Goal: Find specific page/section: Find specific page/section

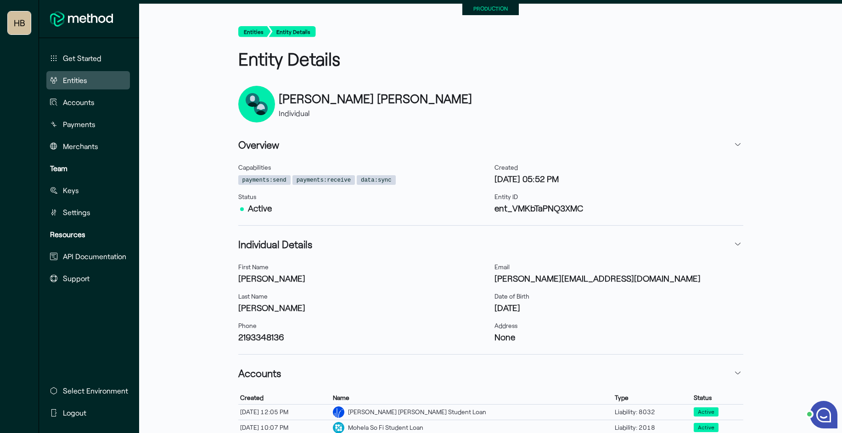
click at [79, 78] on span "Entities" at bounding box center [75, 80] width 24 height 11
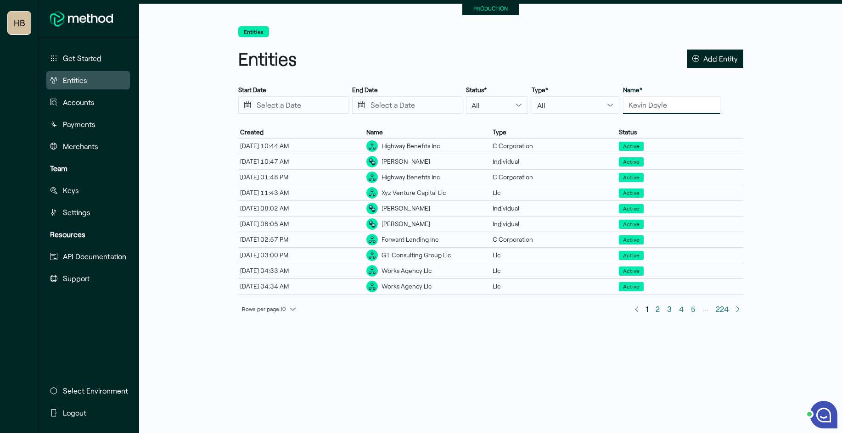
click at [623, 102] on input "text" at bounding box center [671, 104] width 97 height 17
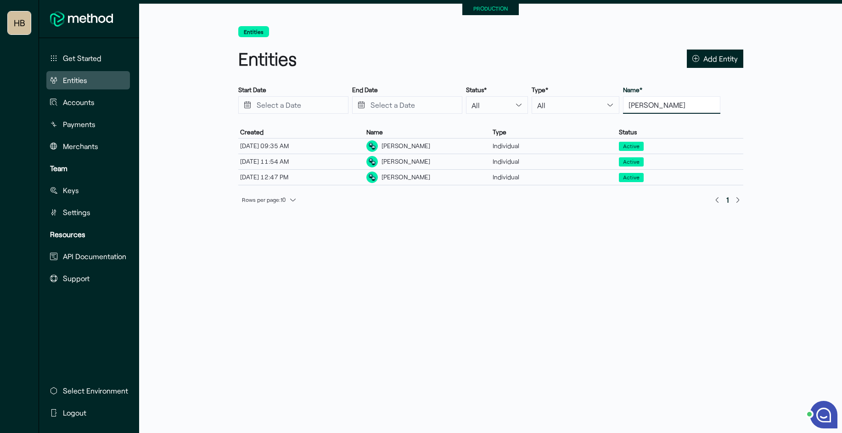
drag, startPoint x: 638, startPoint y: 106, endPoint x: 624, endPoint y: 105, distance: 14.7
click at [623, 106] on input "[PERSON_NAME]" at bounding box center [671, 104] width 97 height 17
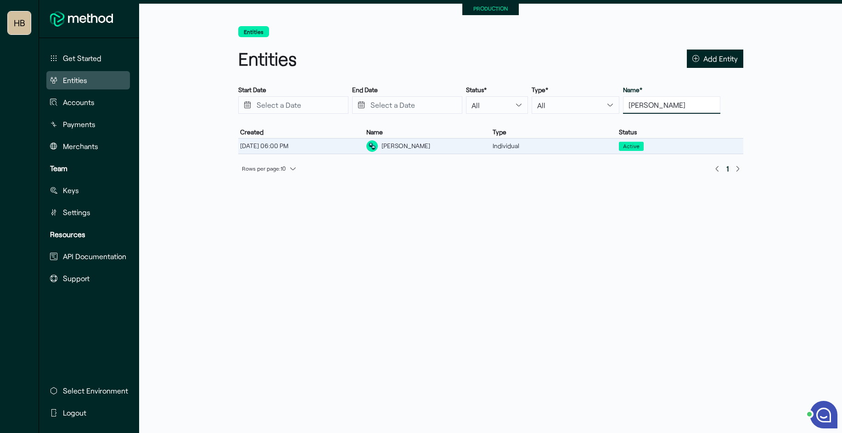
type input "[PERSON_NAME]"
click at [424, 144] on div "[PERSON_NAME]" at bounding box center [427, 146] width 126 height 15
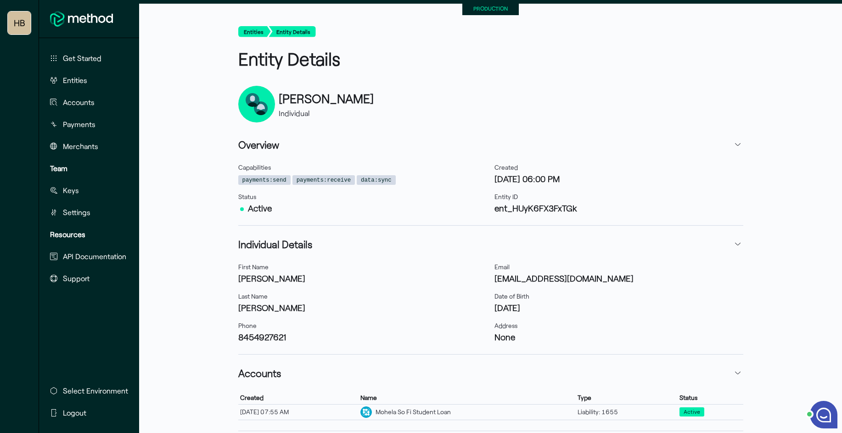
scroll to position [46, 0]
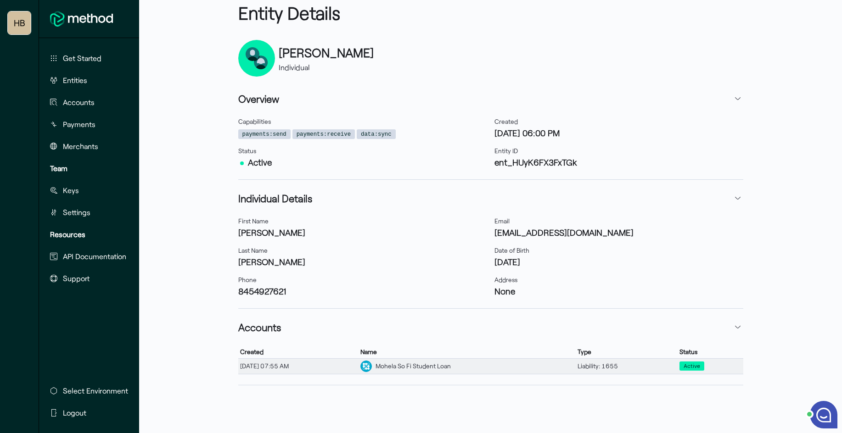
click at [356, 364] on div "[DATE] 07:55 AM" at bounding box center [298, 366] width 121 height 12
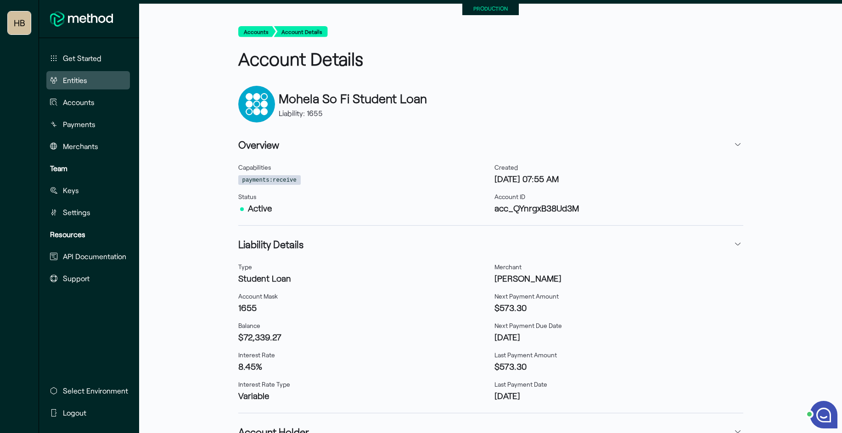
click at [80, 84] on span "Entities" at bounding box center [75, 80] width 24 height 11
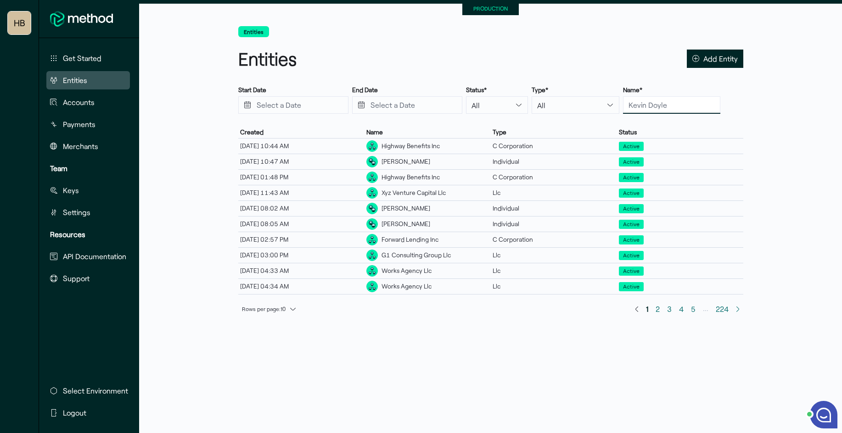
click at [646, 105] on input "text" at bounding box center [671, 104] width 97 height 17
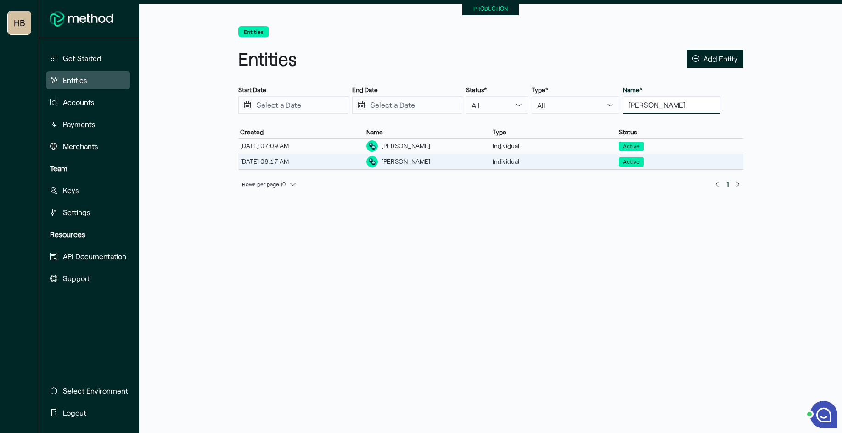
type input "[PERSON_NAME]"
click at [416, 157] on div "[PERSON_NAME]" at bounding box center [405, 162] width 49 height 10
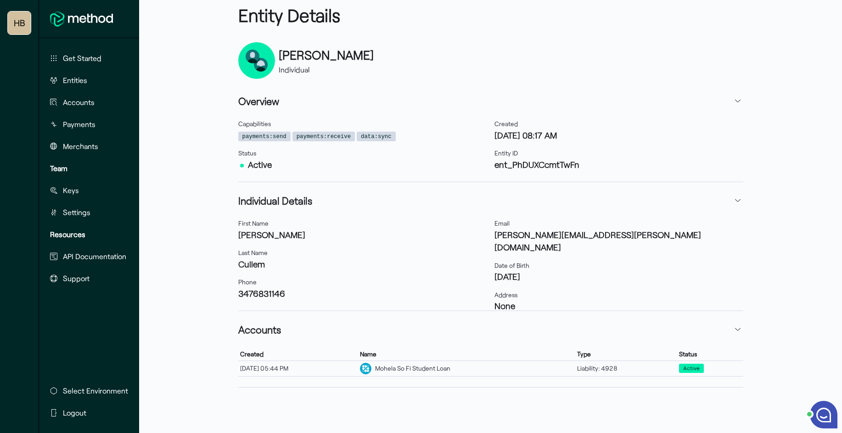
scroll to position [46, 0]
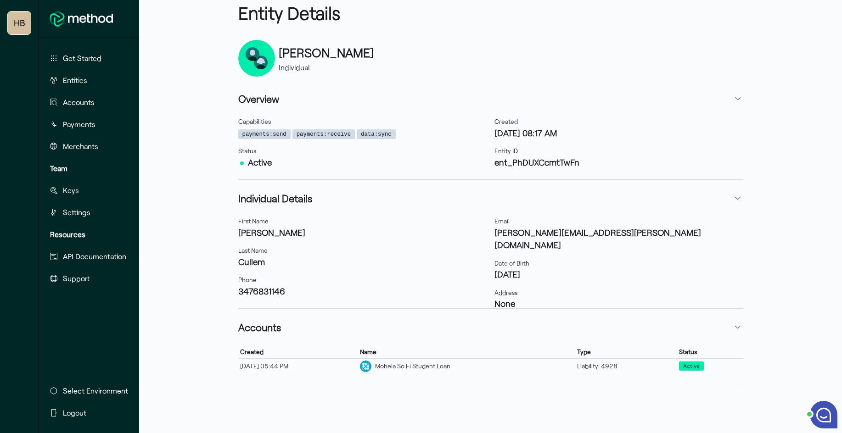
click at [443, 355] on div "Name" at bounding box center [466, 352] width 217 height 12
click at [442, 362] on div "Mohela So Fi Student Loan" at bounding box center [412, 367] width 75 height 10
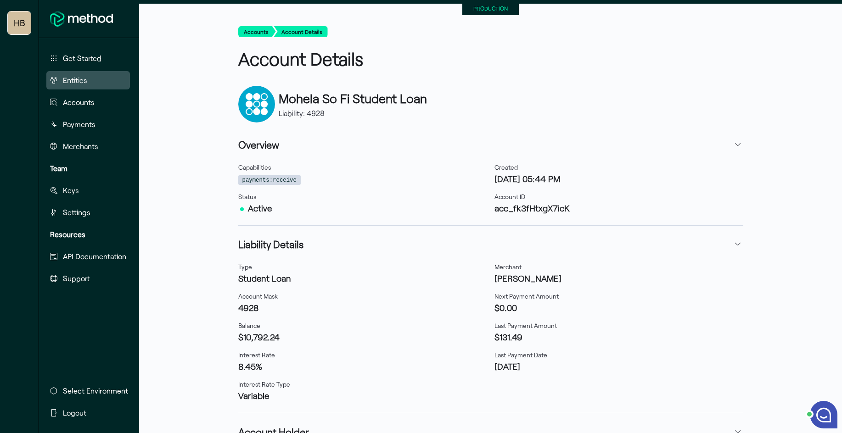
click at [97, 83] on button "Entities" at bounding box center [88, 80] width 84 height 18
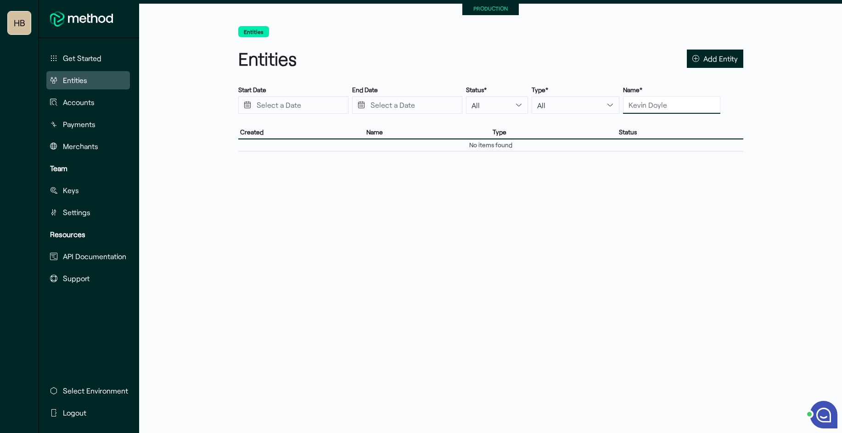
click at [624, 102] on input "text" at bounding box center [671, 104] width 97 height 17
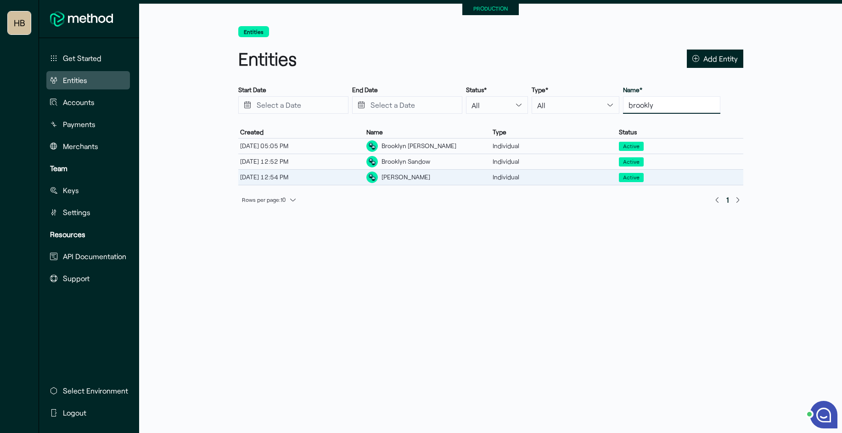
type input "brookly"
click at [408, 184] on div "[PERSON_NAME]" at bounding box center [427, 177] width 126 height 15
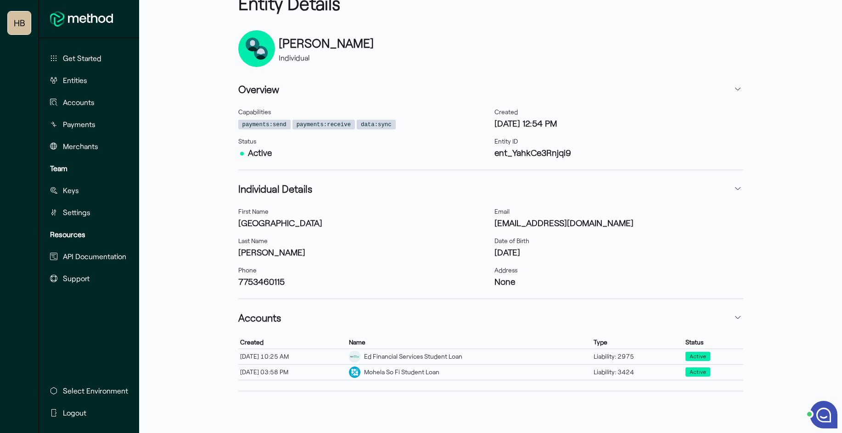
scroll to position [61, 0]
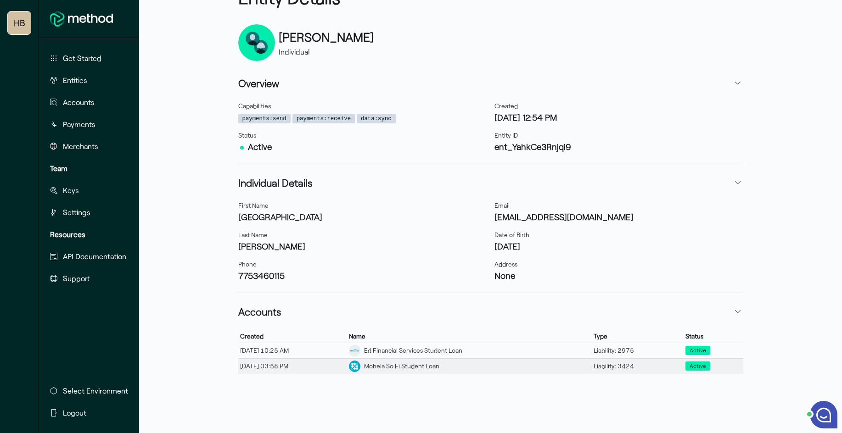
click at [438, 368] on div "Mohela So Fi Student Loan" at bounding box center [401, 367] width 75 height 10
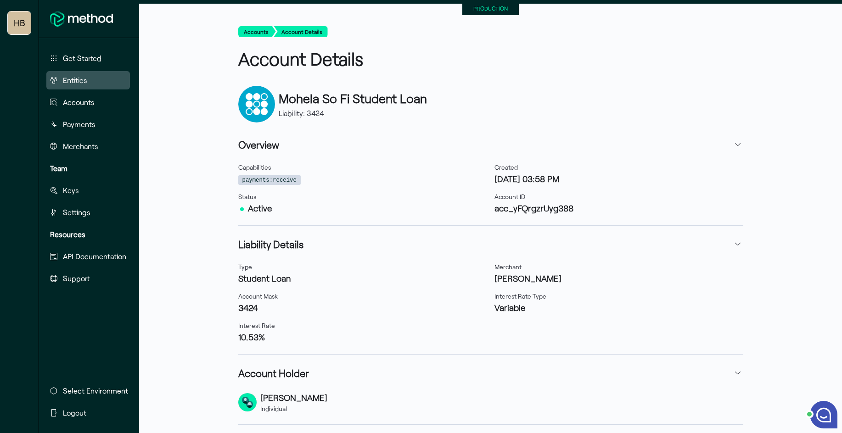
click at [72, 84] on span "Entities" at bounding box center [75, 80] width 24 height 11
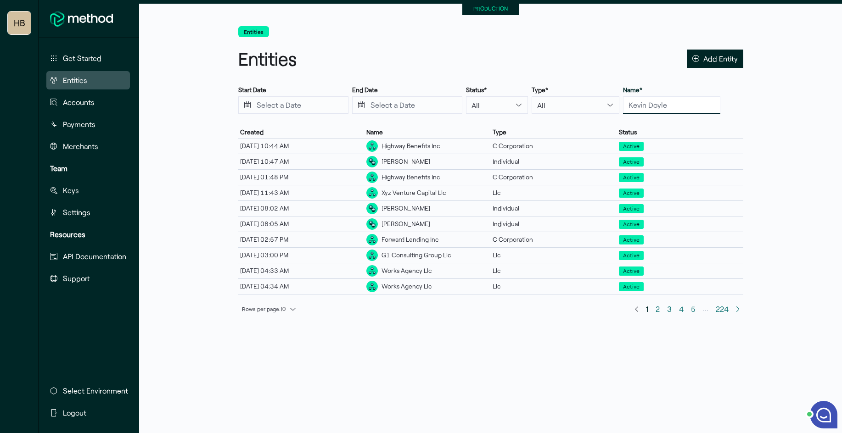
click at [638, 106] on input "text" at bounding box center [671, 104] width 97 height 17
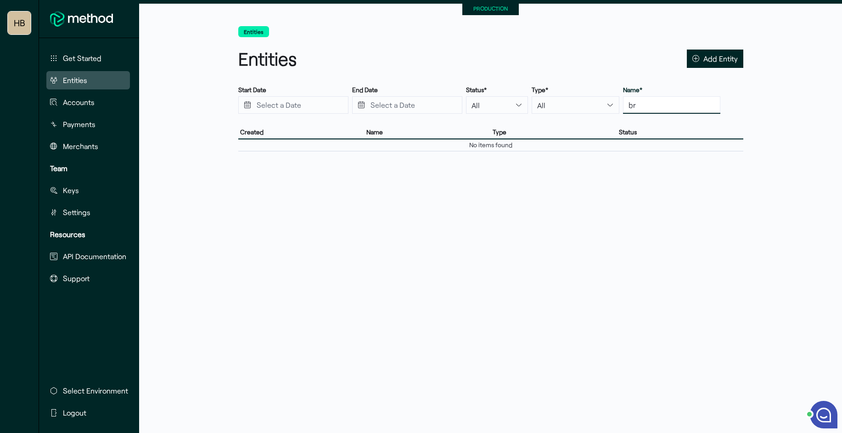
type input "b"
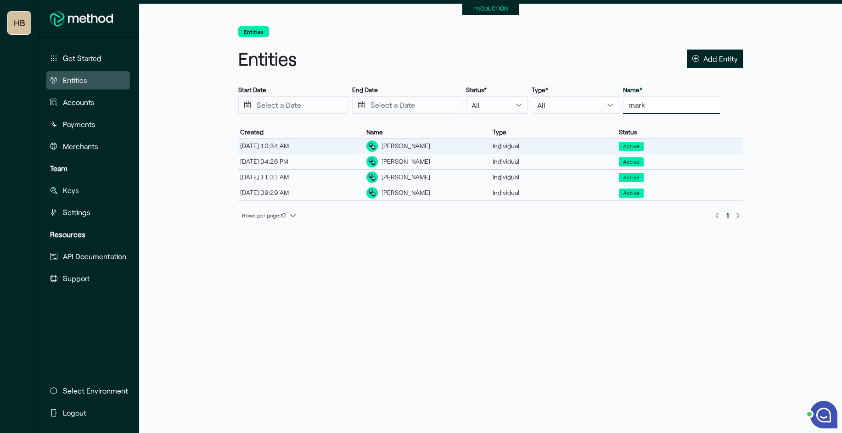
type input "mark"
click at [455, 150] on div "[PERSON_NAME]" at bounding box center [427, 146] width 126 height 15
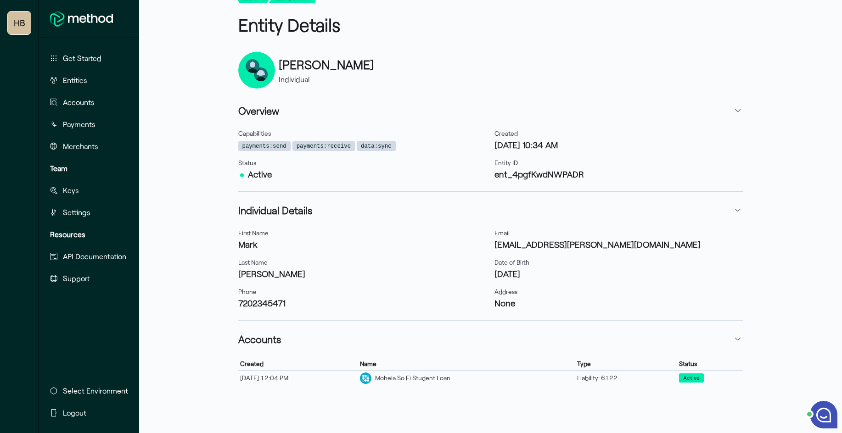
scroll to position [46, 0]
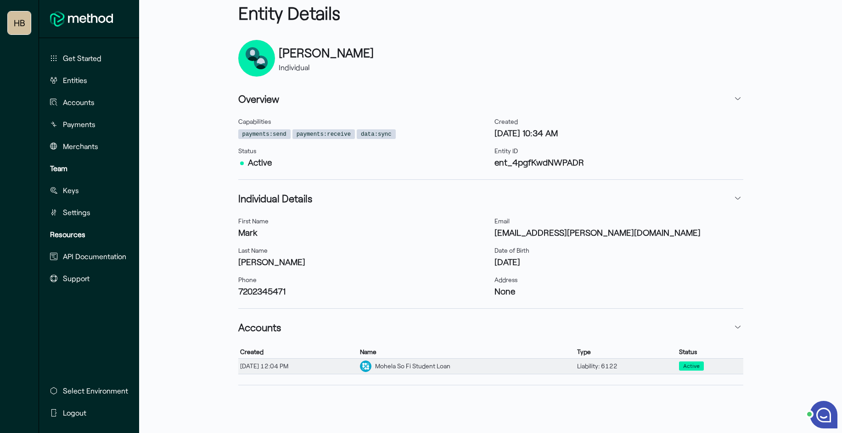
click at [436, 373] on div "Mohela So Fi Student Loan" at bounding box center [466, 366] width 217 height 15
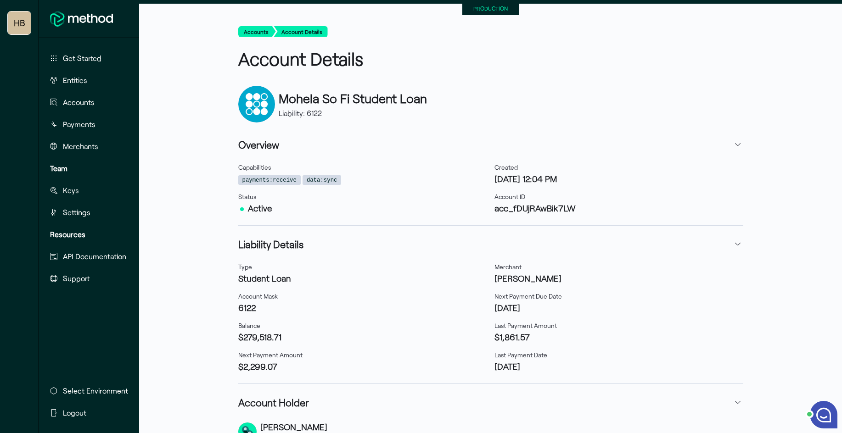
scroll to position [3, 0]
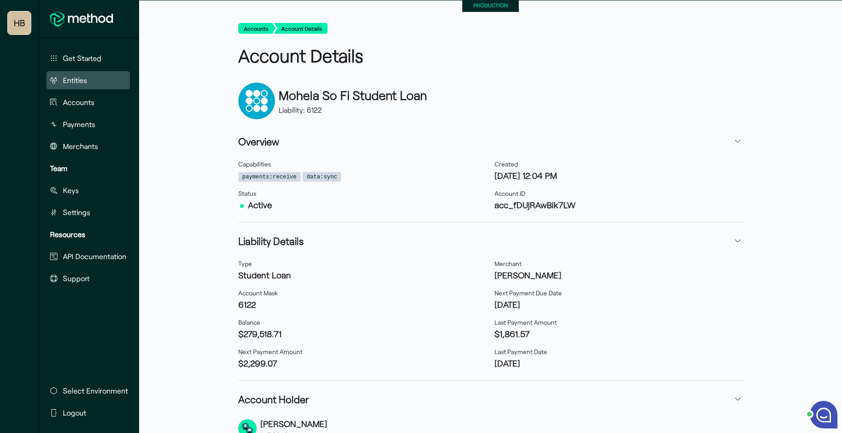
click at [88, 83] on button "Entities" at bounding box center [88, 80] width 84 height 18
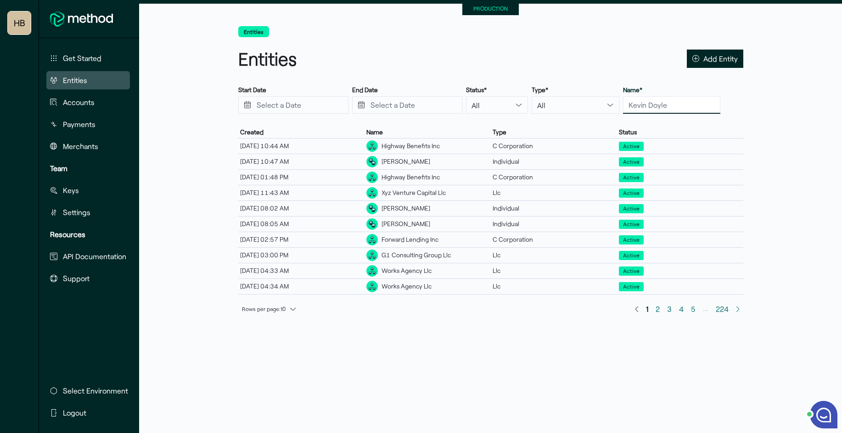
click at [628, 106] on input "text" at bounding box center [671, 104] width 97 height 17
click at [632, 102] on input "text" at bounding box center [671, 104] width 97 height 17
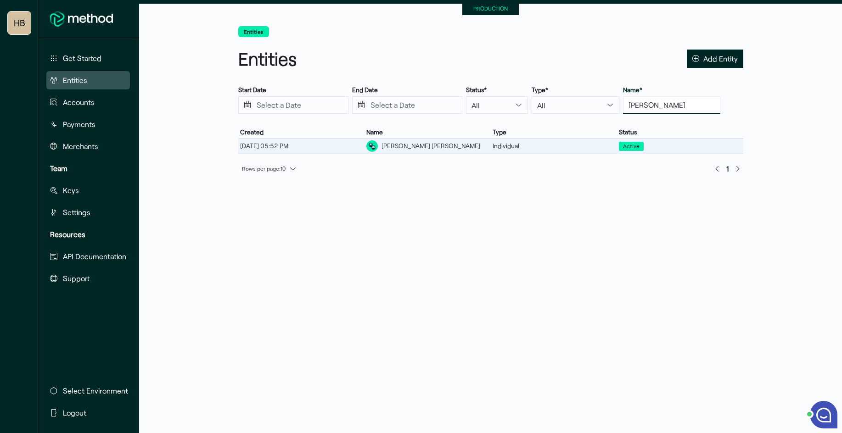
type input "[PERSON_NAME]"
click at [327, 148] on div "[DATE] 05:52 PM" at bounding box center [301, 146] width 126 height 12
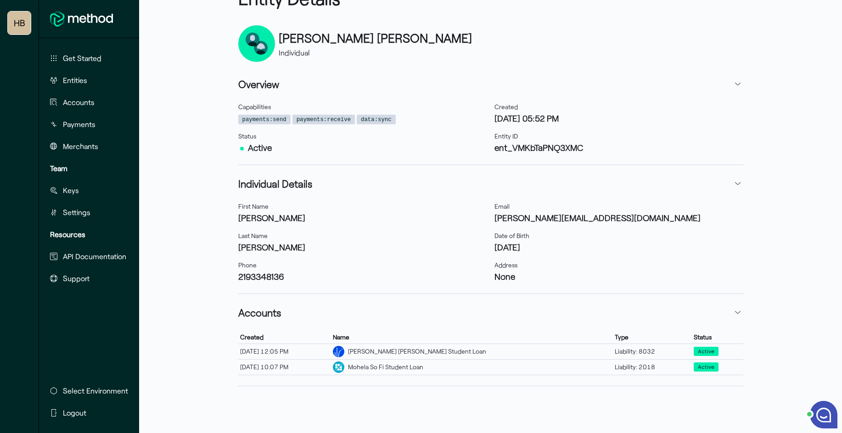
scroll to position [61, 0]
click at [423, 368] on div "Mohela So Fi Student Loan" at bounding box center [385, 367] width 75 height 10
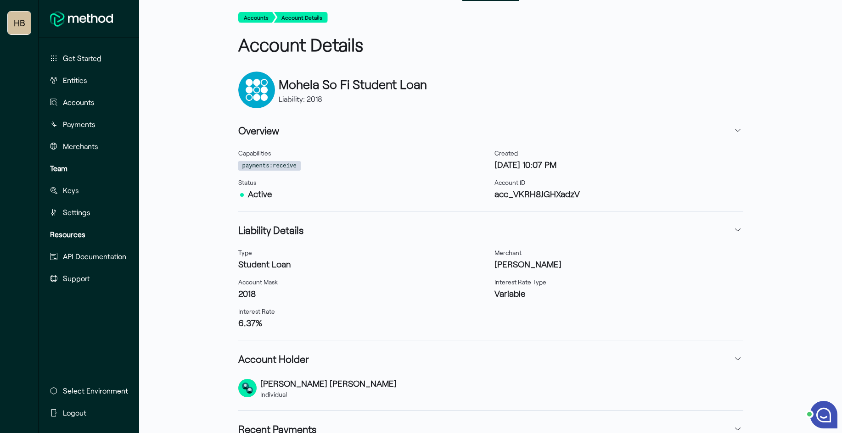
scroll to position [17, 0]
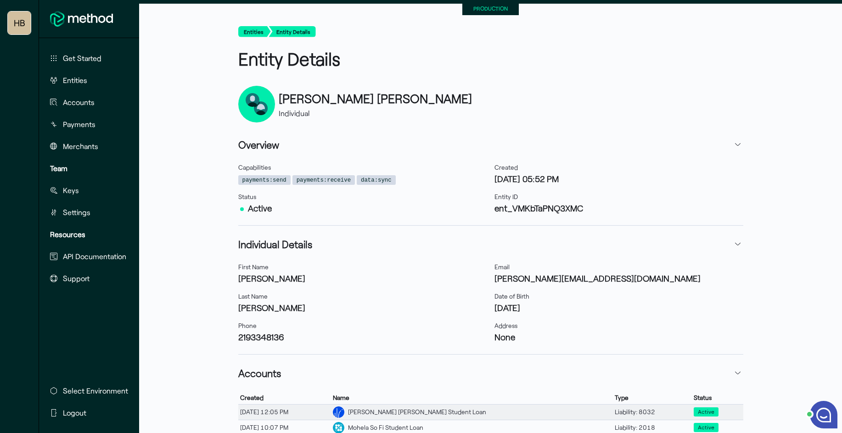
click at [465, 407] on div "[PERSON_NAME] [PERSON_NAME] Student Loan" at bounding box center [472, 412] width 282 height 15
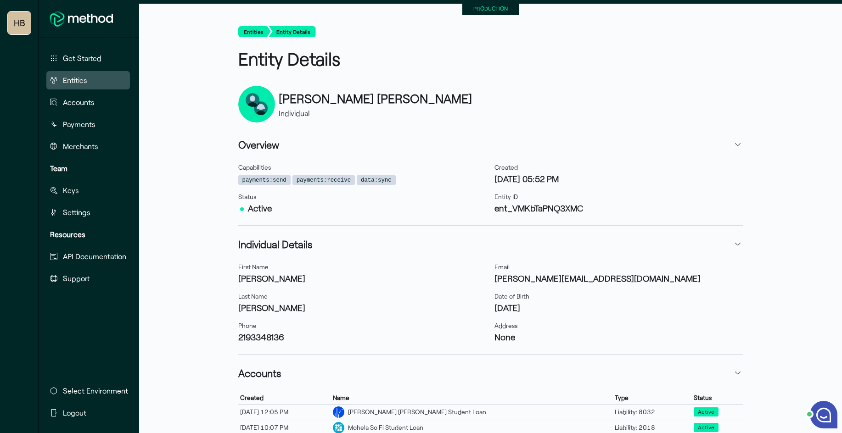
click at [78, 72] on button "Entities" at bounding box center [88, 80] width 84 height 18
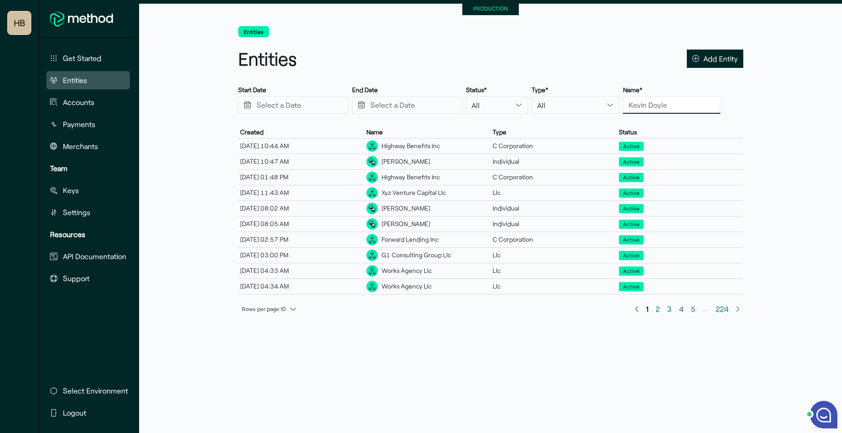
click at [628, 100] on input "text" at bounding box center [671, 104] width 97 height 17
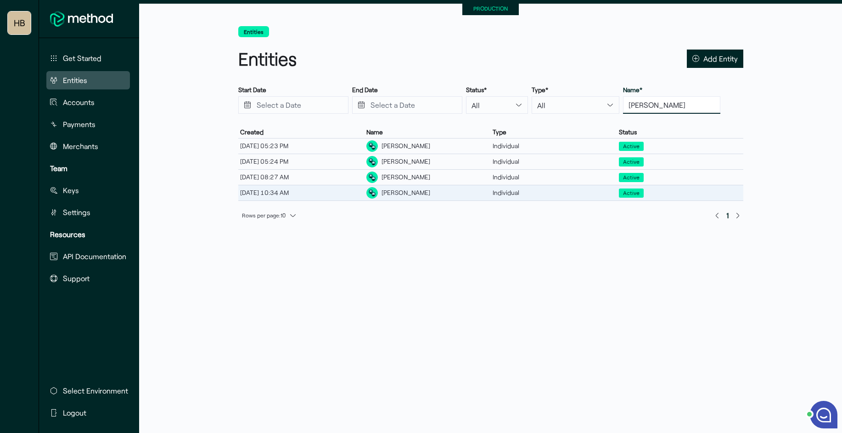
type input "[PERSON_NAME]"
click at [429, 190] on div "[PERSON_NAME]" at bounding box center [427, 192] width 126 height 15
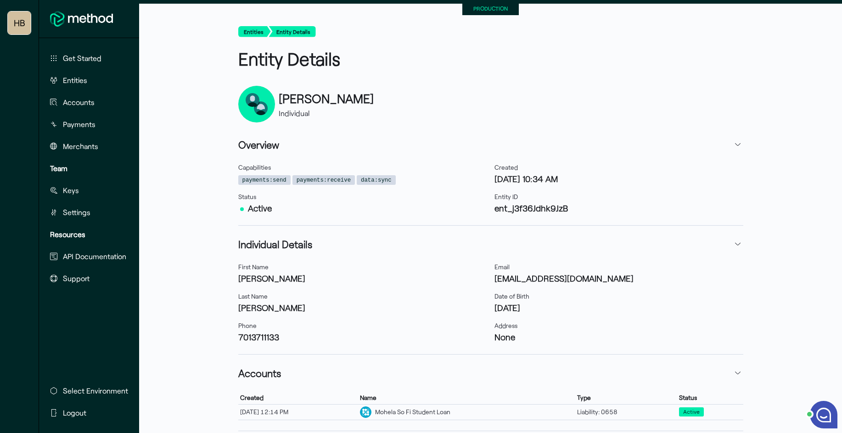
scroll to position [46, 0]
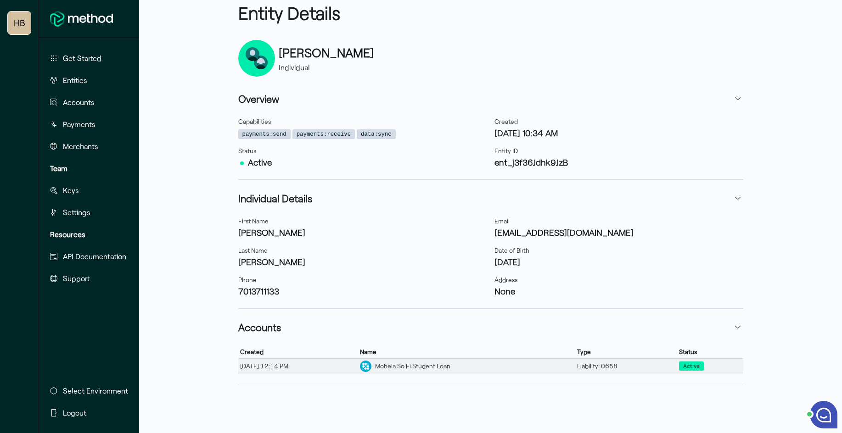
click at [474, 360] on div "Mohela So Fi Student Loan" at bounding box center [466, 366] width 217 height 15
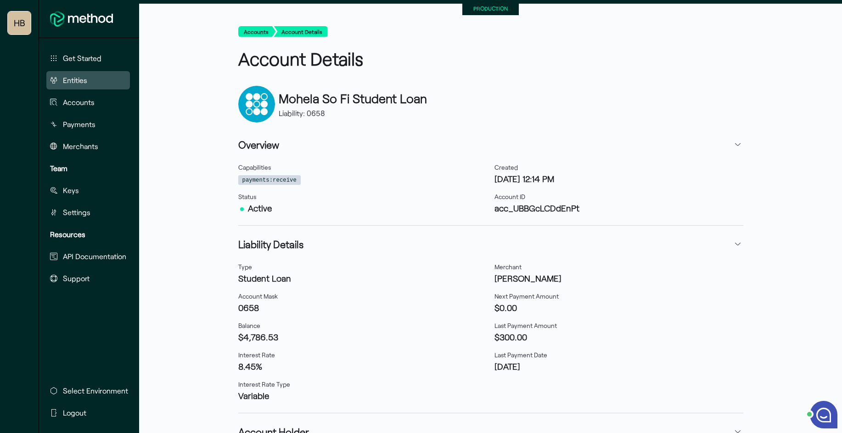
click at [79, 75] on span "Entities" at bounding box center [75, 80] width 24 height 11
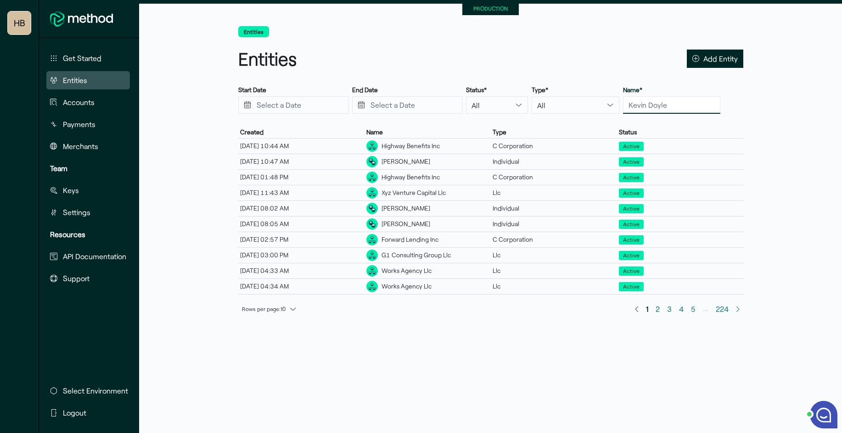
click at [626, 100] on input "text" at bounding box center [671, 104] width 97 height 17
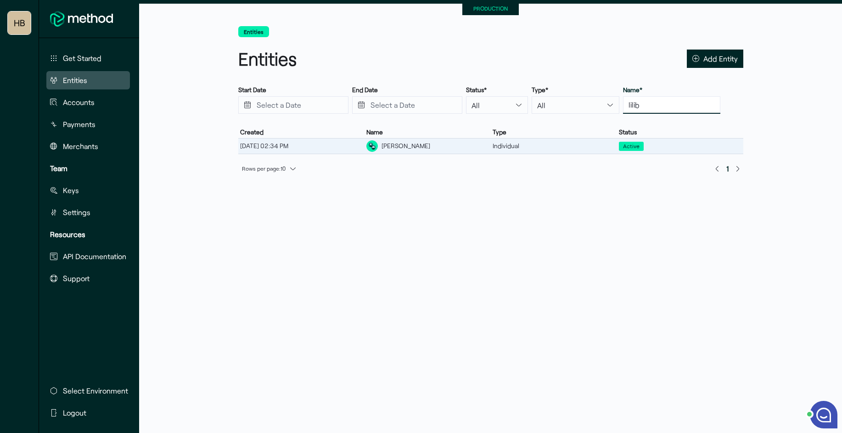
type input "lilib"
click at [413, 150] on div "[PERSON_NAME]" at bounding box center [405, 146] width 49 height 10
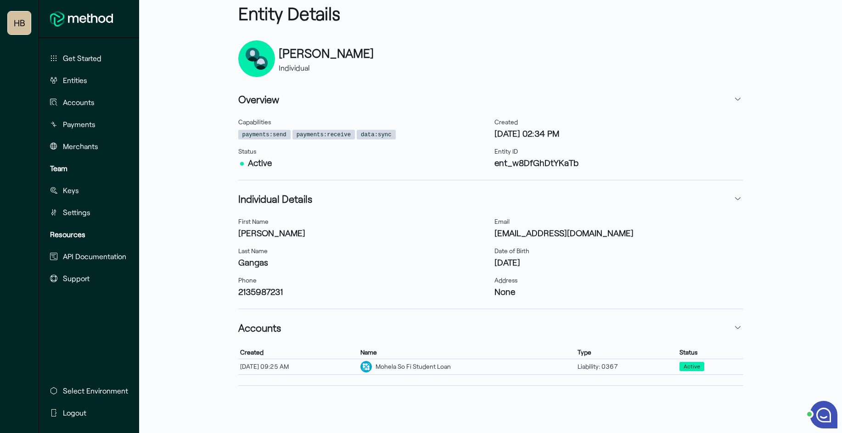
scroll to position [46, 0]
click at [451, 362] on div "Mohela So Fi Student Loan" at bounding box center [412, 367] width 75 height 10
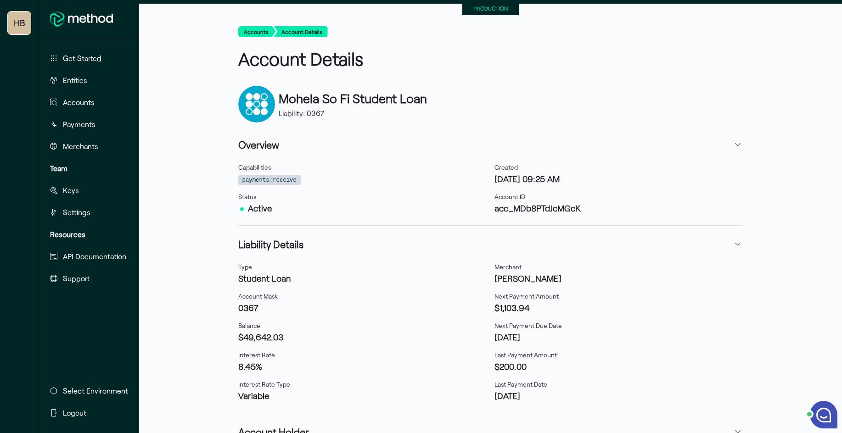
scroll to position [6, 0]
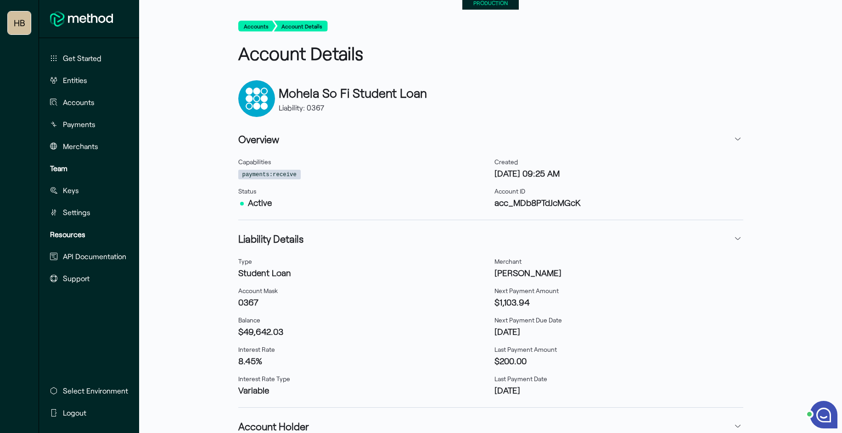
click at [73, 69] on ul "Get Started Entities Accounts Payments Merchants" at bounding box center [88, 104] width 91 height 110
click at [78, 89] on button "Entities" at bounding box center [88, 80] width 84 height 18
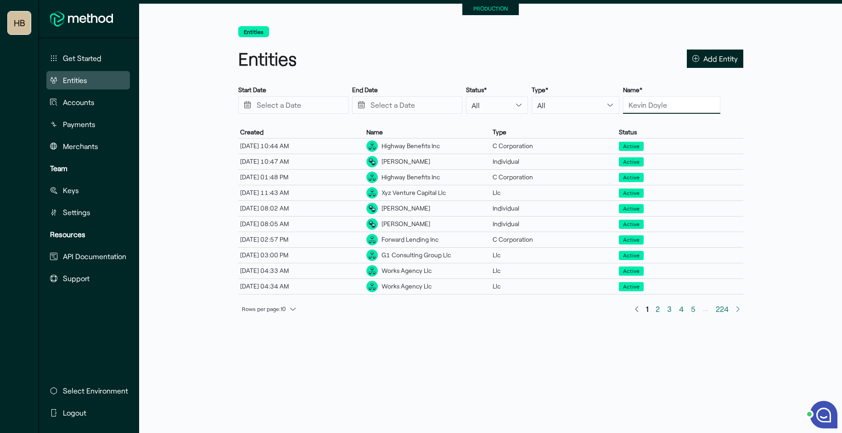
click at [623, 101] on input "text" at bounding box center [671, 104] width 97 height 17
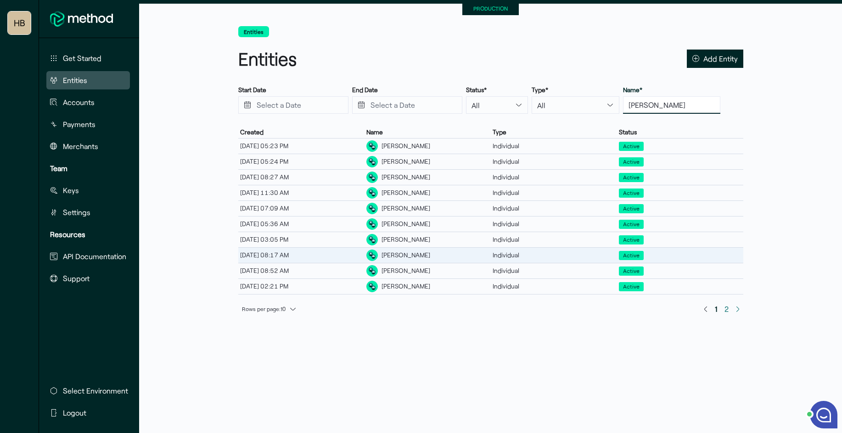
type input "[PERSON_NAME]"
click at [410, 258] on div "[PERSON_NAME]" at bounding box center [405, 256] width 49 height 10
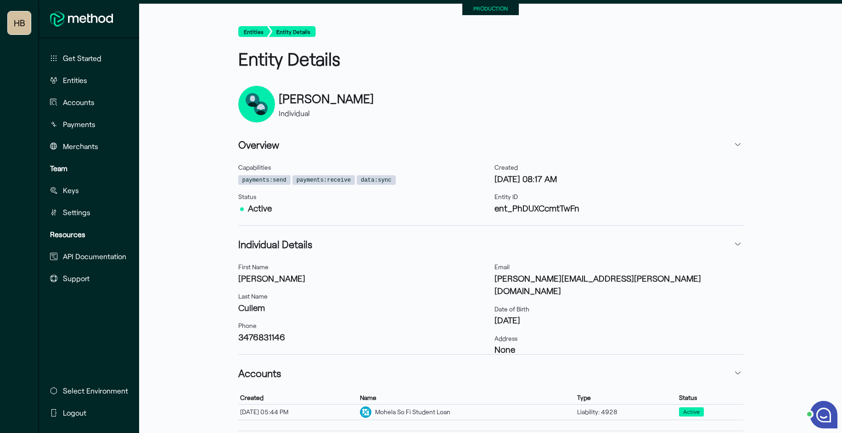
scroll to position [46, 0]
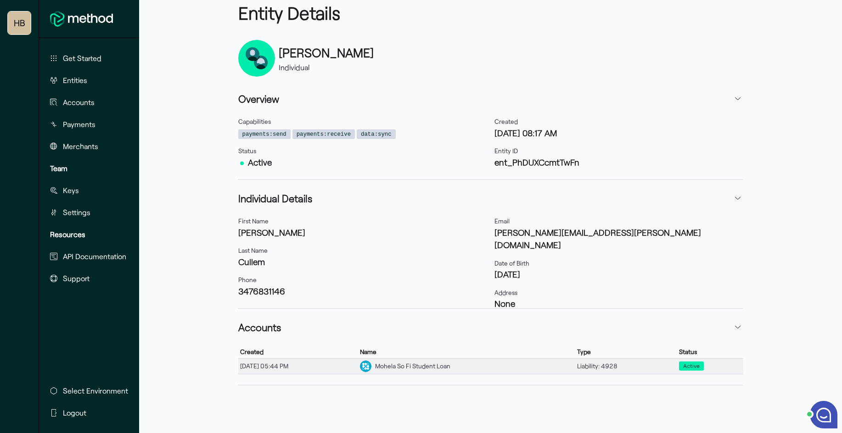
click at [450, 362] on div "Mohela So Fi Student Loan" at bounding box center [412, 367] width 75 height 10
